Goal: Transaction & Acquisition: Obtain resource

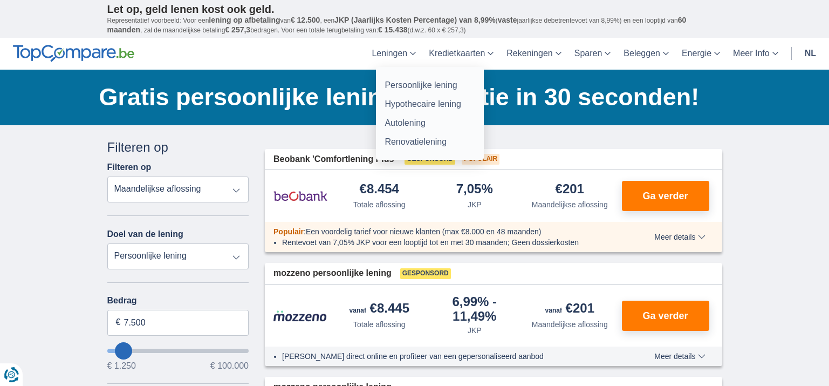
click at [418, 52] on link "Leningen" at bounding box center [393, 54] width 57 height 32
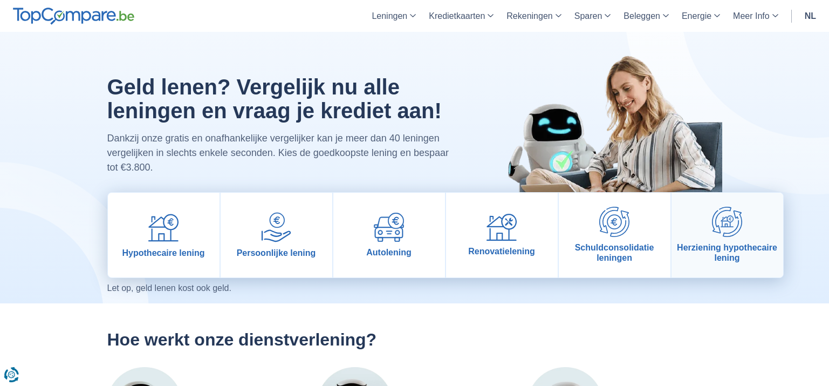
click at [697, 234] on link "Herziening hypothecaire lening" at bounding box center [727, 235] width 112 height 85
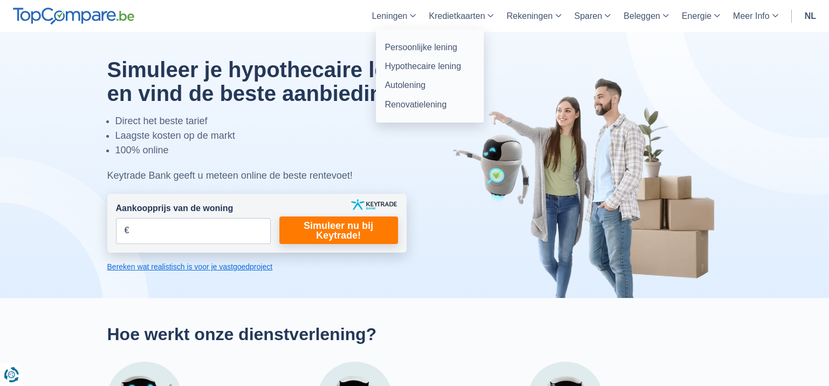
click at [411, 13] on link "Leningen" at bounding box center [393, 16] width 57 height 32
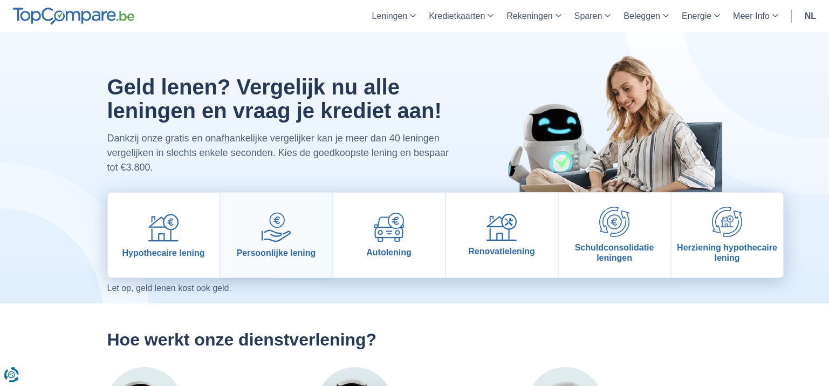
click at [298, 245] on link "Persoonlijke lening" at bounding box center [277, 235] width 112 height 85
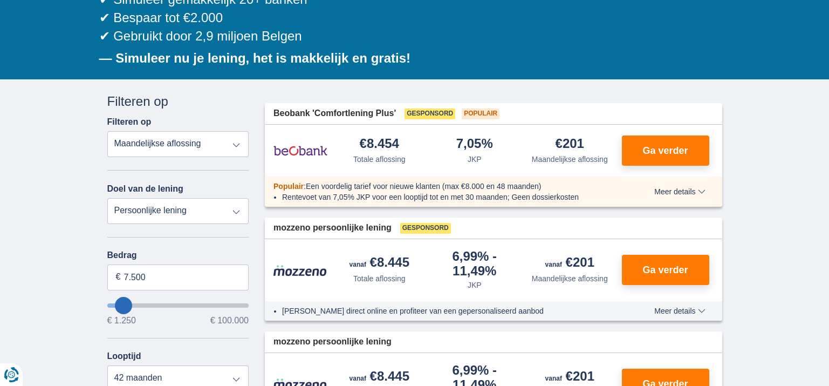
scroll to position [161, 0]
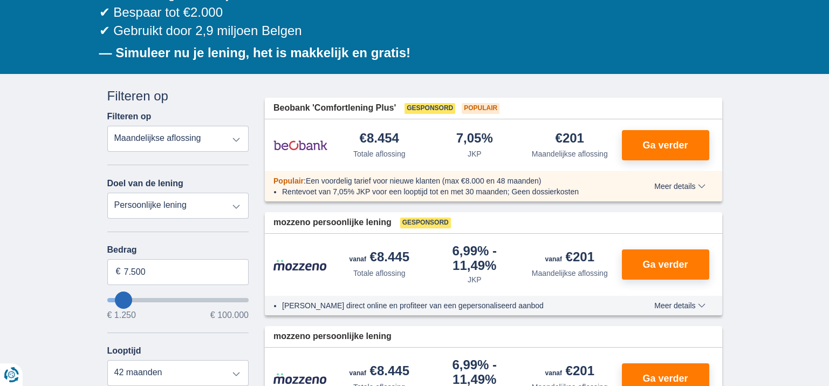
click at [236, 138] on select "Totale aflossing JKP Maandelijkse aflossing" at bounding box center [178, 139] width 142 height 26
click at [107, 126] on select "Totale aflossing JKP Maandelijkse aflossing" at bounding box center [178, 139] width 142 height 26
click at [234, 209] on select "Persoonlijke lening Auto Moto / fiets Mobilhome / caravan Renovatie Energie Sch…" at bounding box center [178, 206] width 142 height 26
select select "debtConsolidation"
click at [107, 193] on select "Persoonlijke lening Auto Moto / fiets Mobilhome / caravan Renovatie Energie Sch…" at bounding box center [178, 206] width 142 height 26
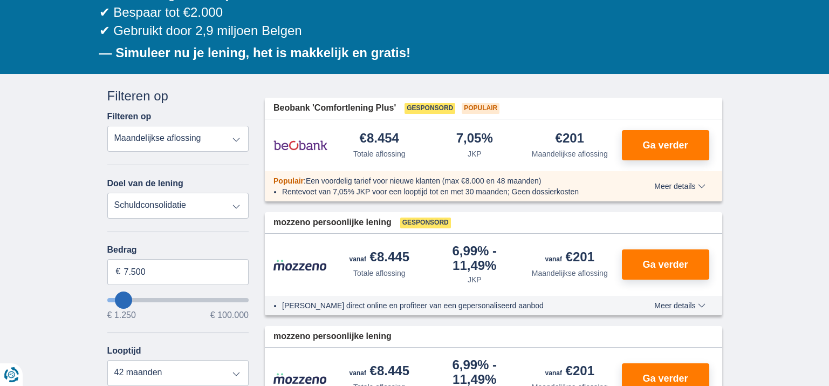
type input "10.000"
type input "10250"
select select "48"
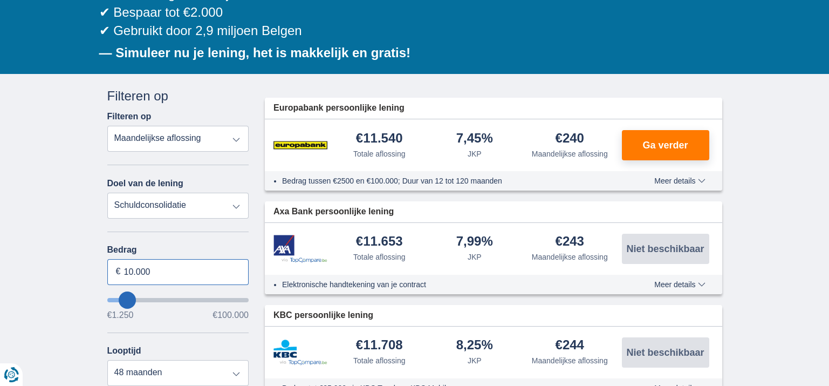
drag, startPoint x: 164, startPoint y: 272, endPoint x: 101, endPoint y: 265, distance: 63.0
click at [104, 265] on div "Annuleren Filters Filteren op Filteren op Totale aflossing JKP Maandelijkse afl…" at bounding box center [178, 343] width 158 height 513
type input "2"
type input "27.000"
type input "27250"
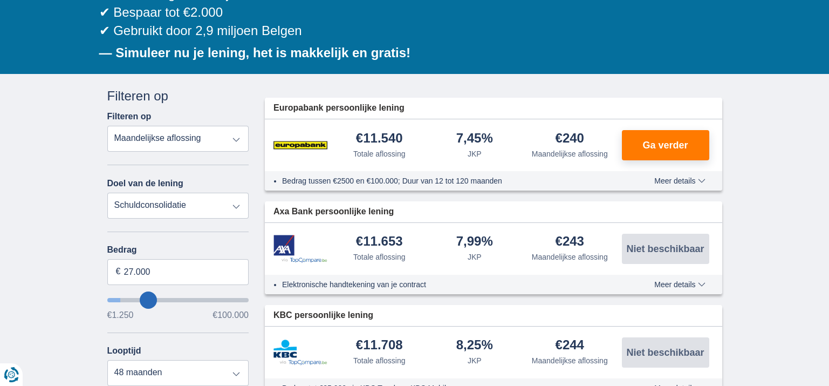
select select "120"
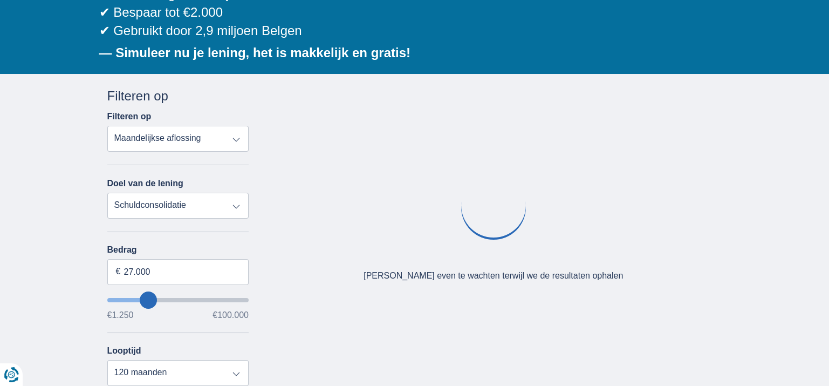
click at [227, 343] on div "Bedrag 27.000 € €1.250 €100.000 Looptijd 12 maanden 18 maanden 24 maanden 30 ma…" at bounding box center [178, 315] width 142 height 141
